Goal: Task Accomplishment & Management: Manage account settings

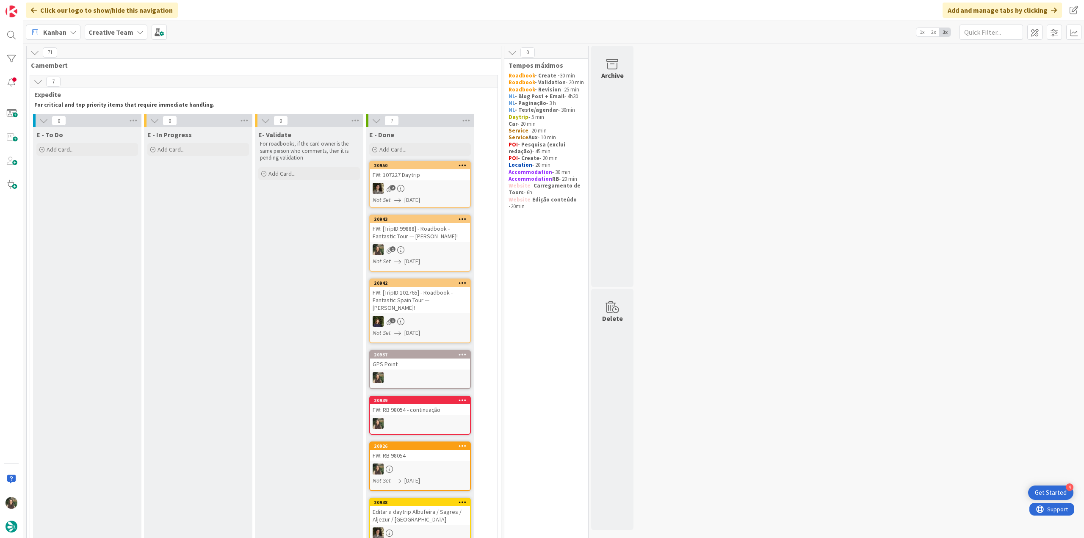
scroll to position [530, 0]
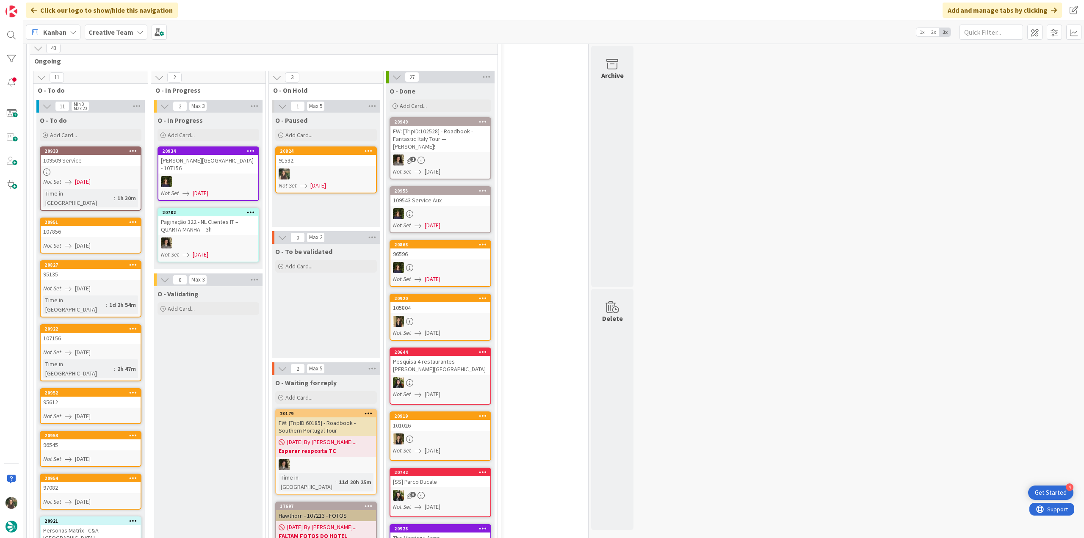
click at [330, 169] on div at bounding box center [326, 174] width 100 height 11
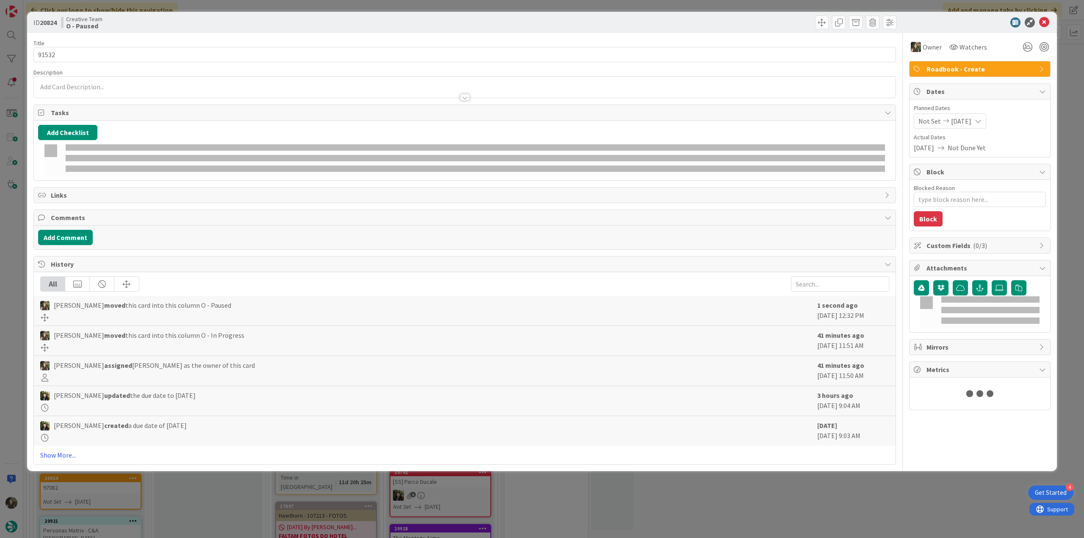
type textarea "x"
type input "91532"
type textarea "x"
type input "91532"
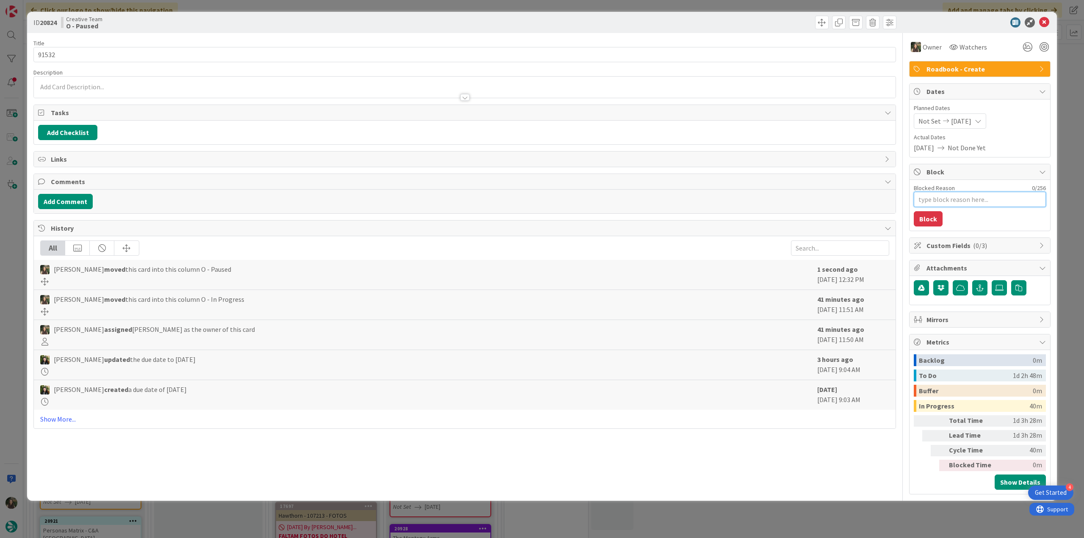
click at [942, 201] on textarea "Blocked Reason" at bounding box center [980, 199] width 132 height 15
type textarea "F"
type textarea "x"
type textarea "Fa"
type textarea "x"
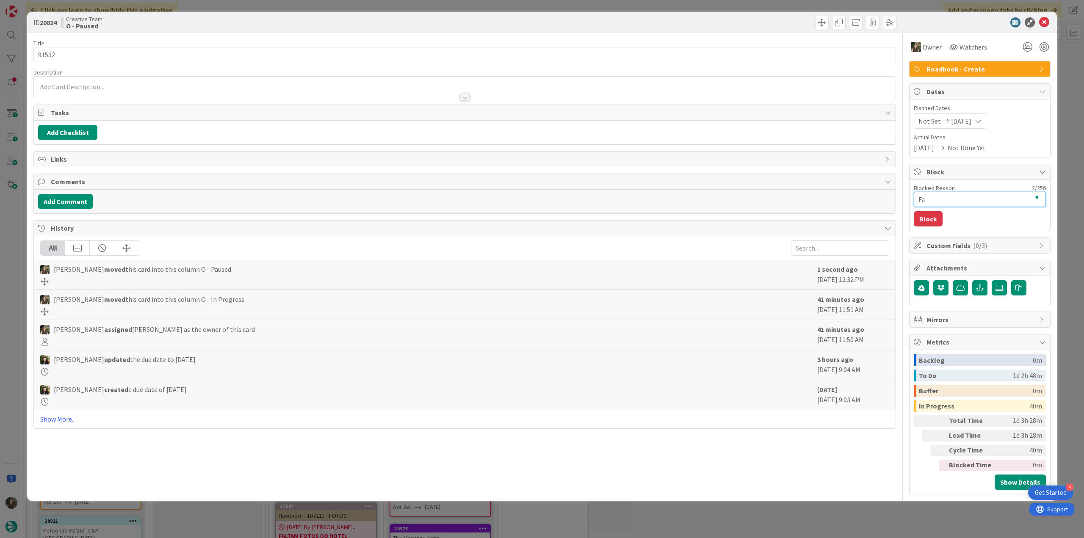
type textarea "Fal"
type textarea "x"
type textarea "Fala"
type textarea "x"
type textarea "[PERSON_NAME]"
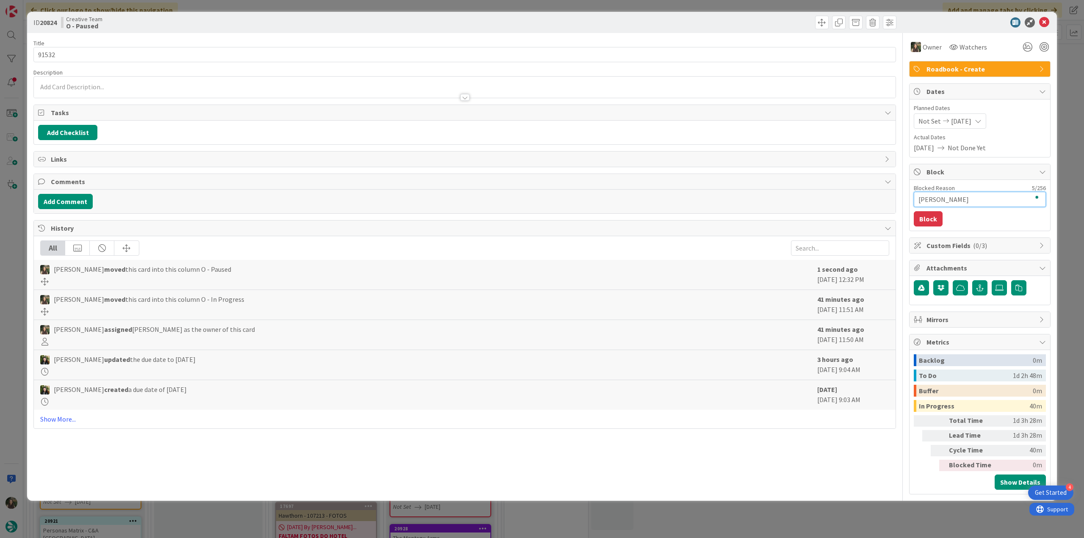
type textarea "x"
type textarea "Fala"
type textarea "x"
type textarea "Fal"
type textarea "x"
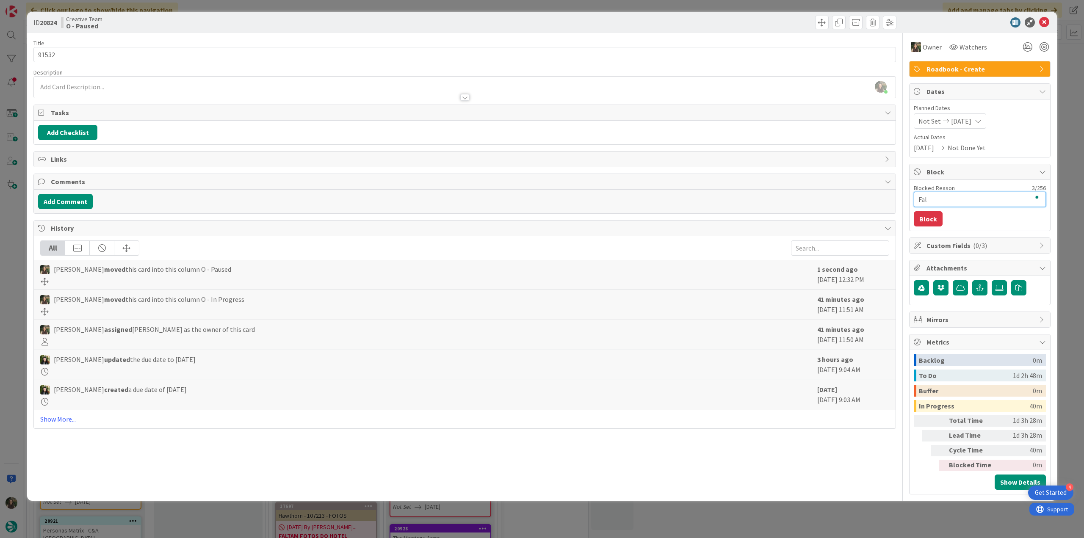
type textarea "Falt"
type textarea "x"
type textarea "Falta"
type textarea "x"
type textarea "Faltam"
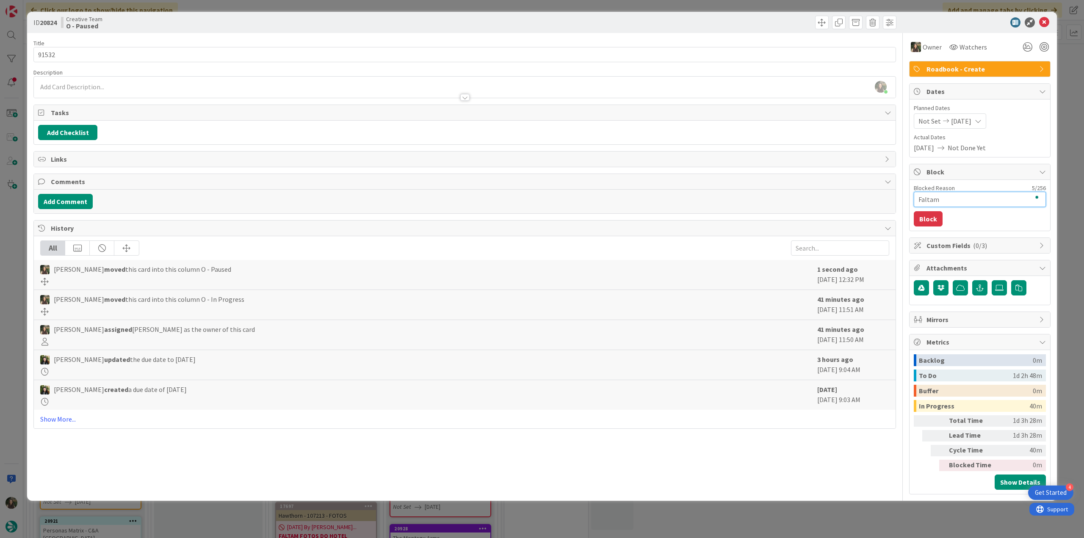
type textarea "x"
type textarea "Faltam"
type textarea "x"
type textarea "Faltam p"
type textarea "x"
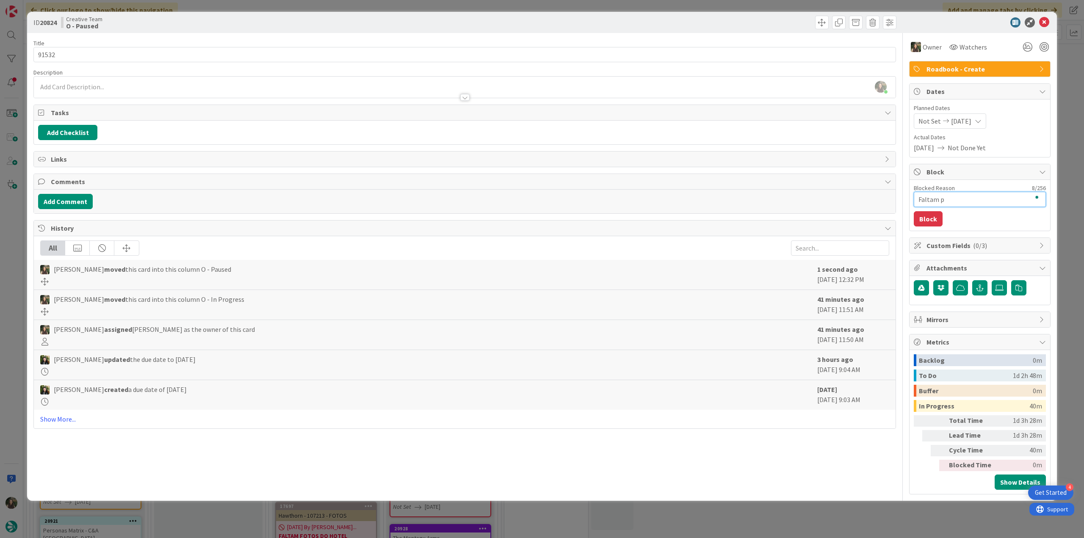
type textarea "Faltam po"
type textarea "x"
type textarea "Faltam poi"
type textarea "x"
type textarea "Faltam pois"
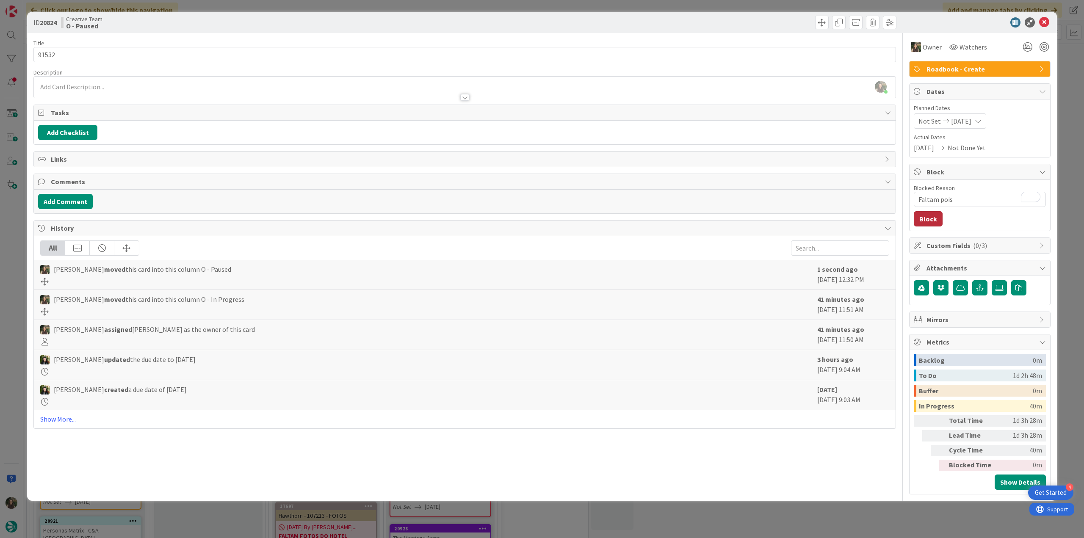
click at [937, 216] on button "Block" at bounding box center [928, 218] width 29 height 15
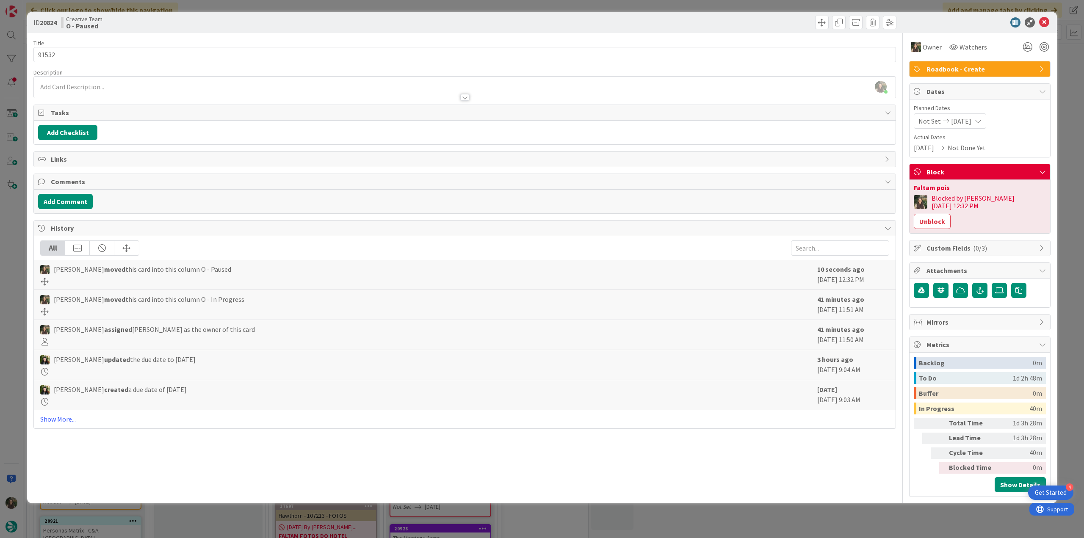
type input "91532"
click at [1065, 236] on div "ID 20824 Creative Team O - Paused Title 6 / 128 91532 Description [PERSON_NAME]…" at bounding box center [542, 269] width 1084 height 538
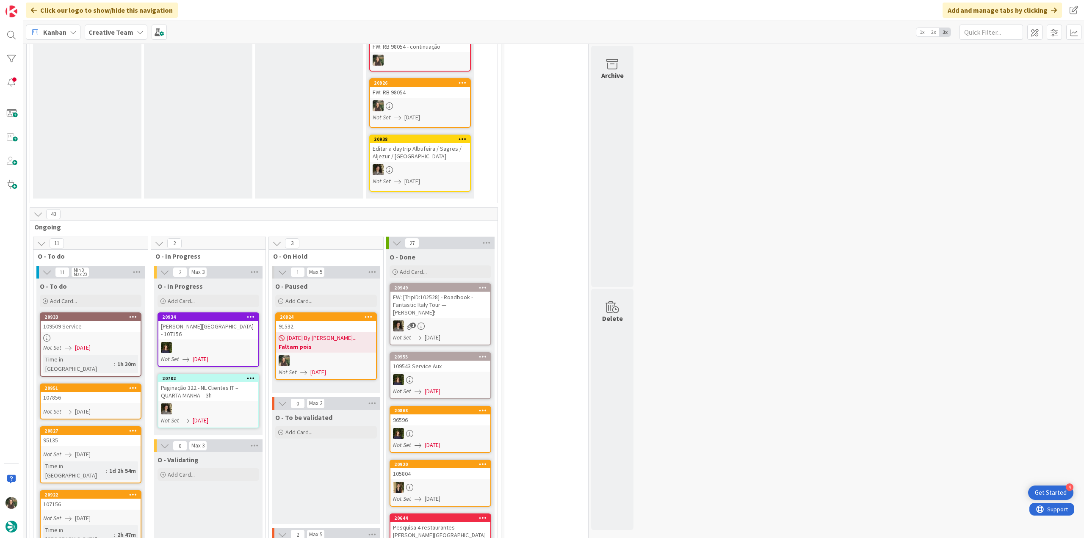
scroll to position [508, 0]
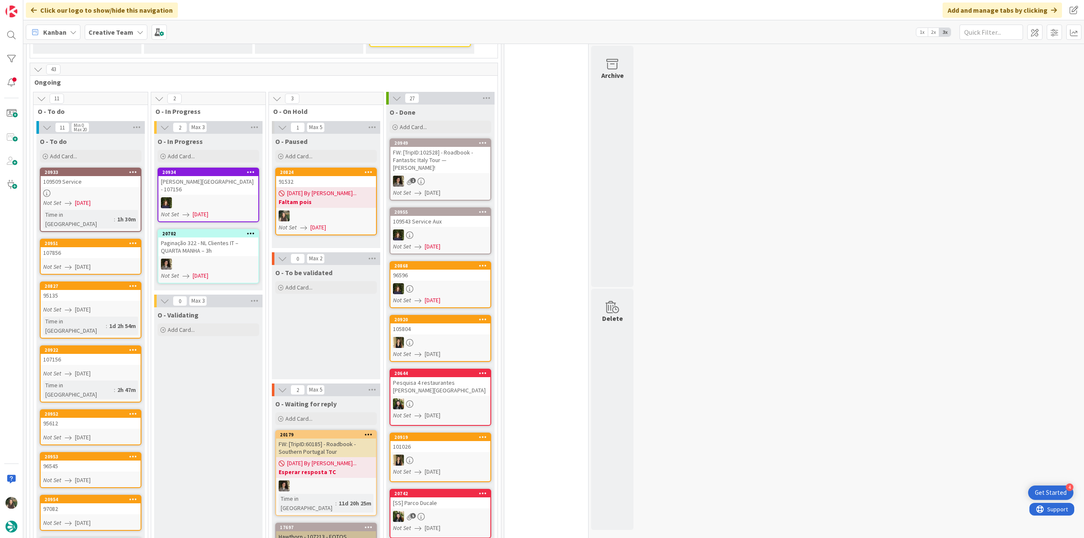
click at [99, 242] on link "20951 107856 Not Set [DATE]" at bounding box center [91, 257] width 102 height 36
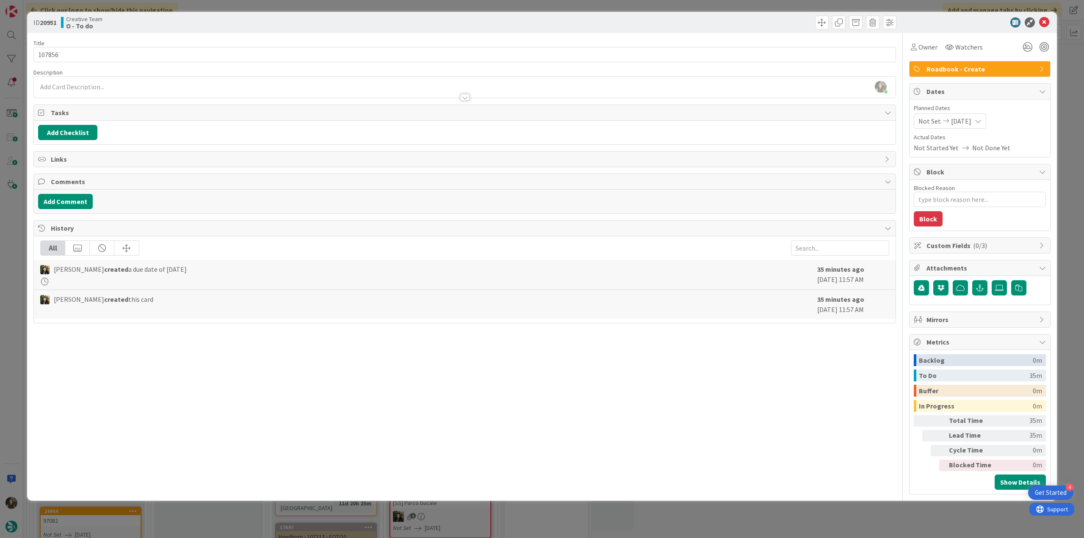
click at [8, 302] on div "ID 20951 Creative Team O - To do Title 6 / 128 107856 Description [PERSON_NAME]…" at bounding box center [542, 269] width 1084 height 538
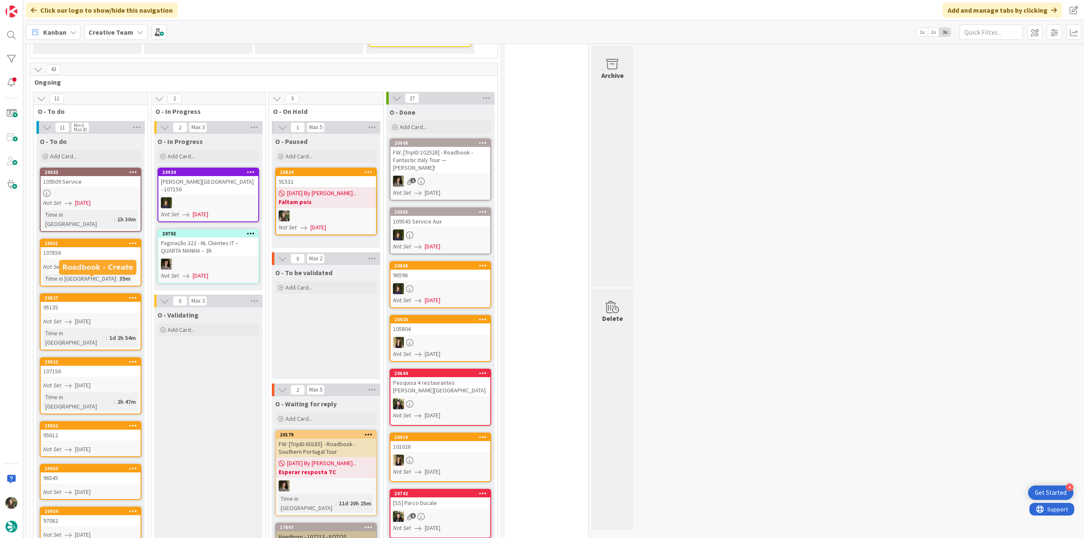
click at [101, 247] on div "107856" at bounding box center [91, 252] width 100 height 11
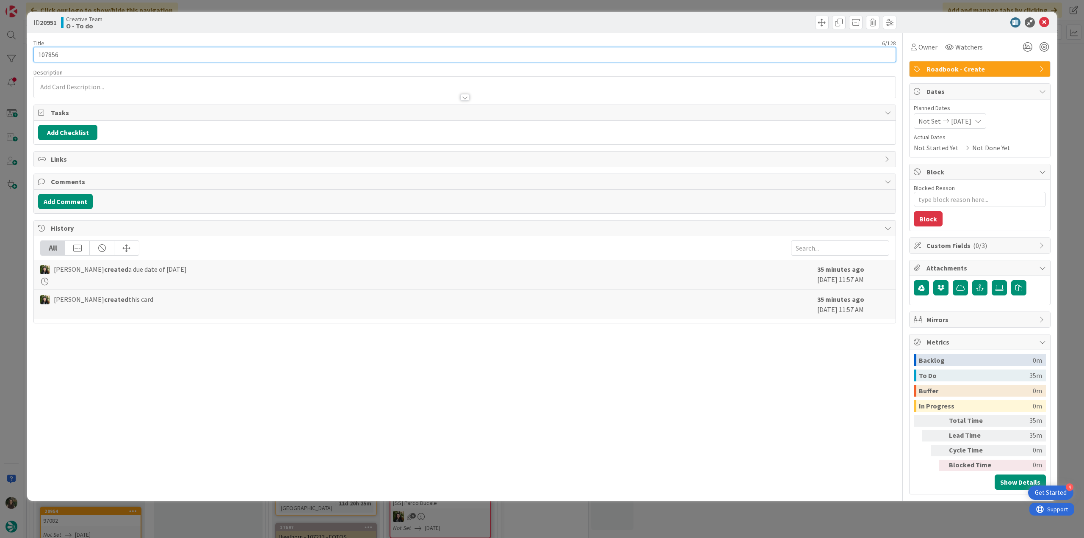
click at [46, 53] on input "107856" at bounding box center [464, 54] width 863 height 15
click at [927, 46] on span "Owner" at bounding box center [928, 47] width 19 height 10
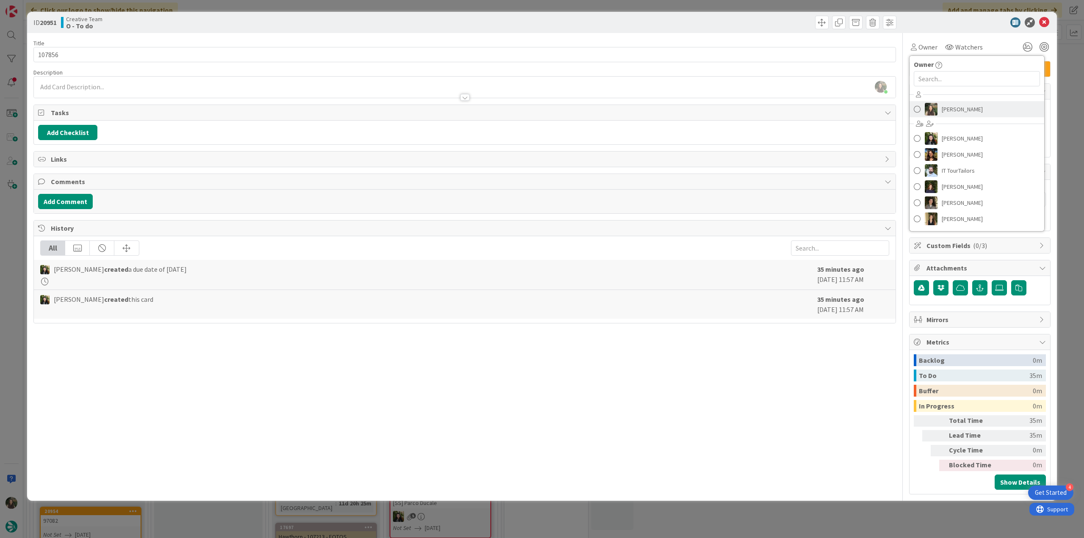
click at [946, 109] on span "[PERSON_NAME]" at bounding box center [962, 109] width 41 height 13
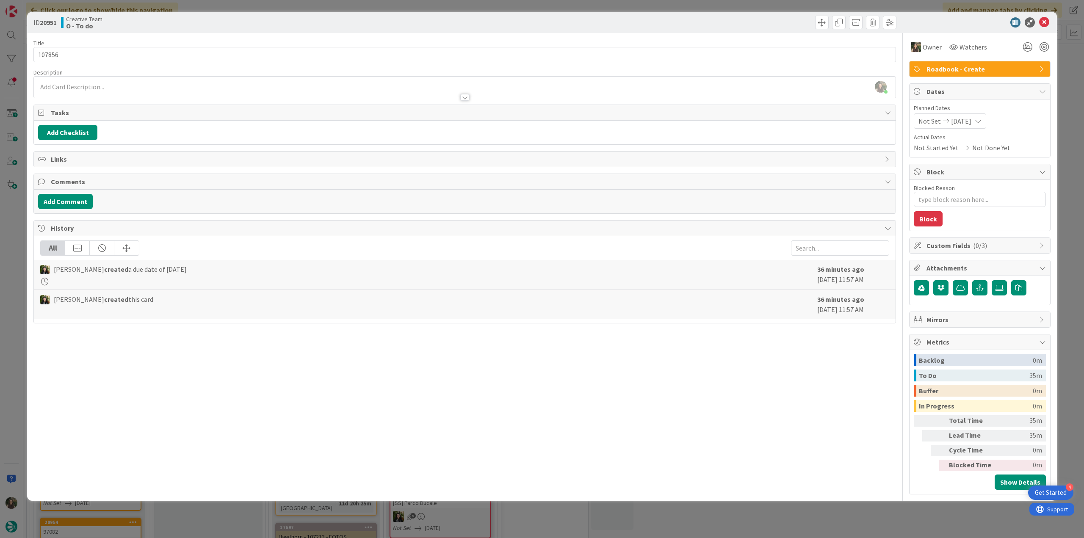
click at [1071, 75] on div "ID 20951 Creative Team O - To do Title 6 / 128 107856 Description [PERSON_NAME]…" at bounding box center [542, 269] width 1084 height 538
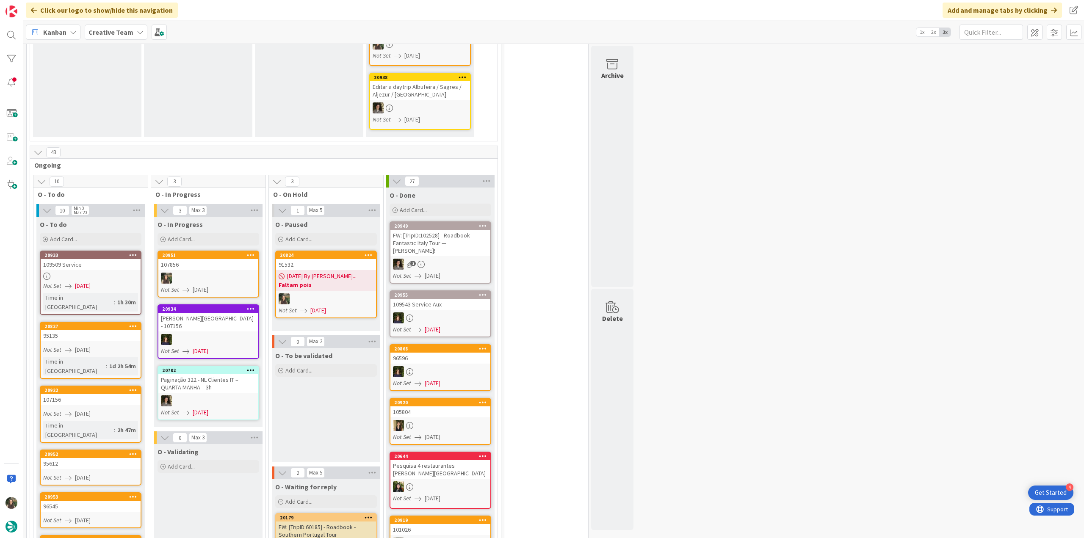
scroll to position [551, 0]
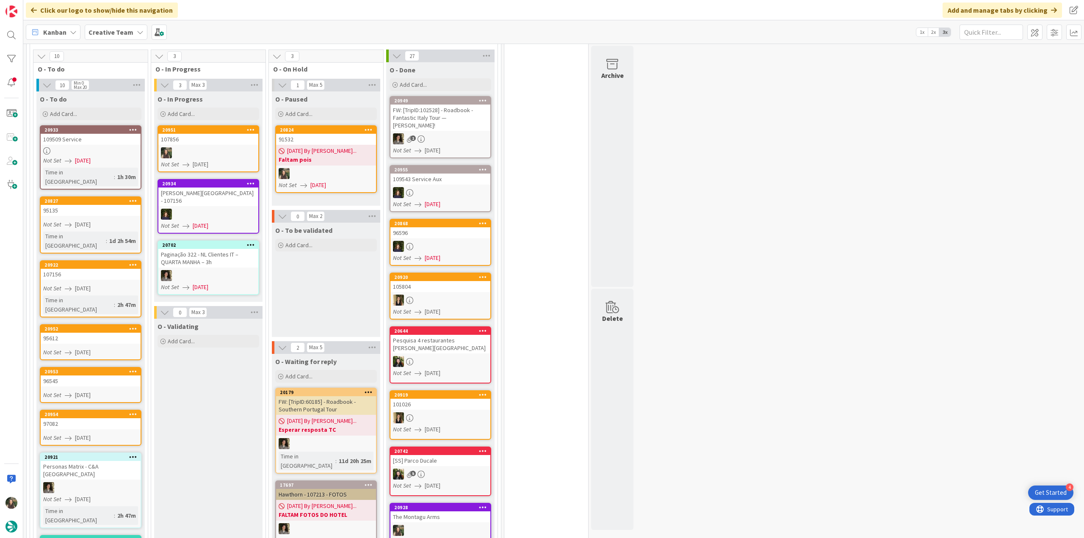
click at [203, 150] on div at bounding box center [208, 152] width 100 height 11
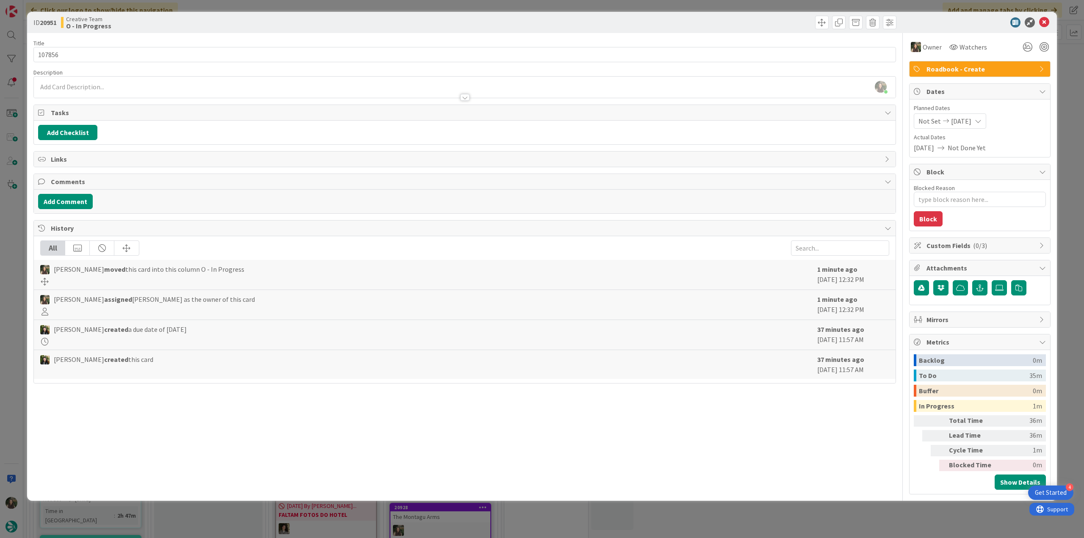
click at [17, 247] on div "ID 20951 Creative Team O - In Progress Title 6 / 128 107856 Description [PERSON…" at bounding box center [542, 269] width 1084 height 538
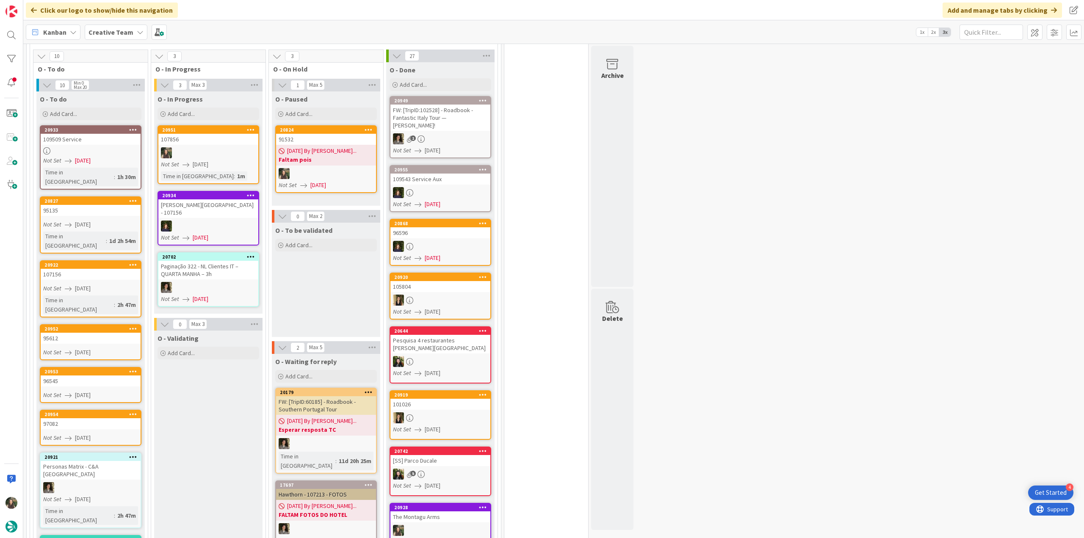
click at [241, 136] on div "107856" at bounding box center [208, 139] width 100 height 11
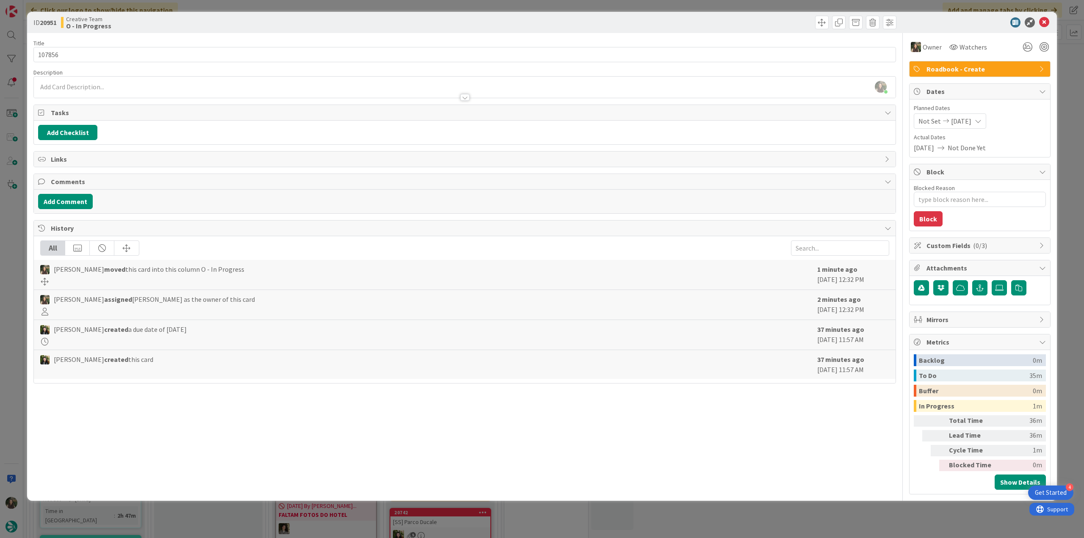
type textarea "x"
